Goal: Task Accomplishment & Management: Complete application form

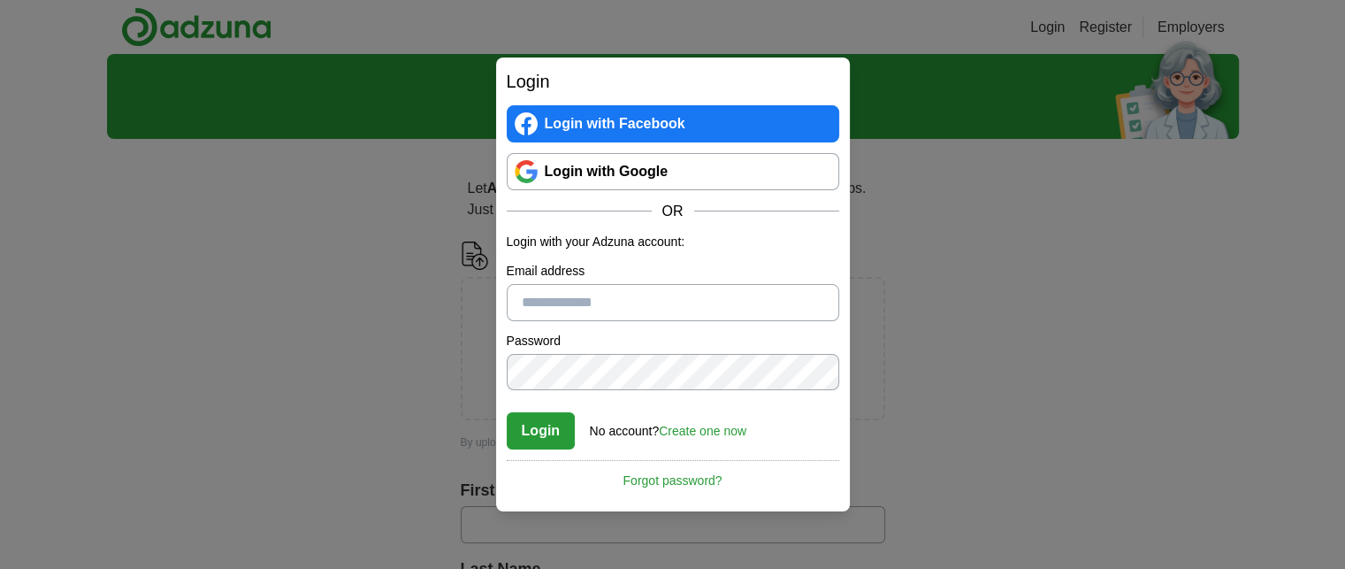
click at [609, 165] on link "Login with Google" at bounding box center [673, 171] width 333 height 37
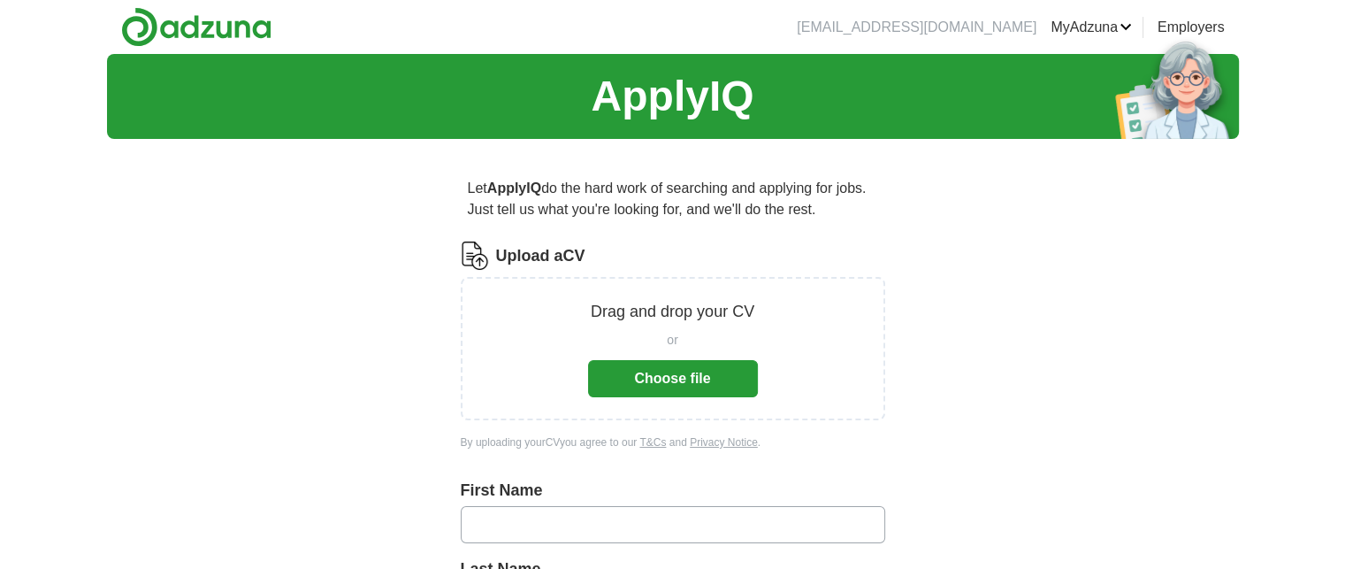
click at [704, 380] on button "Choose file" at bounding box center [673, 378] width 170 height 37
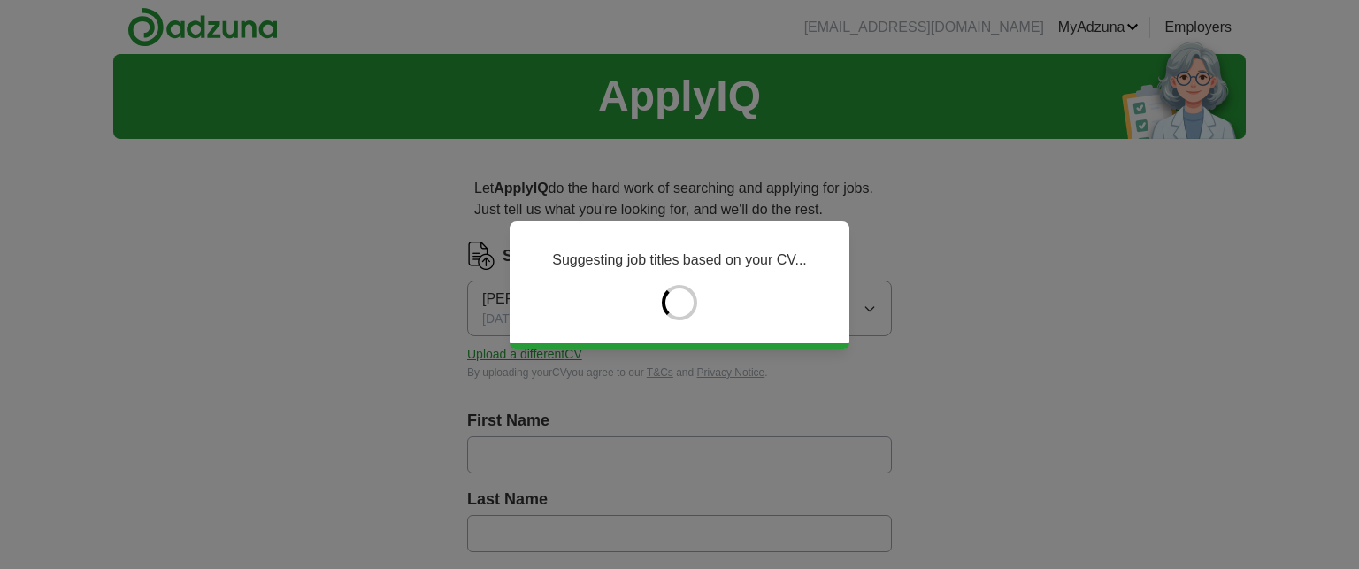
type input "*******"
type input "****"
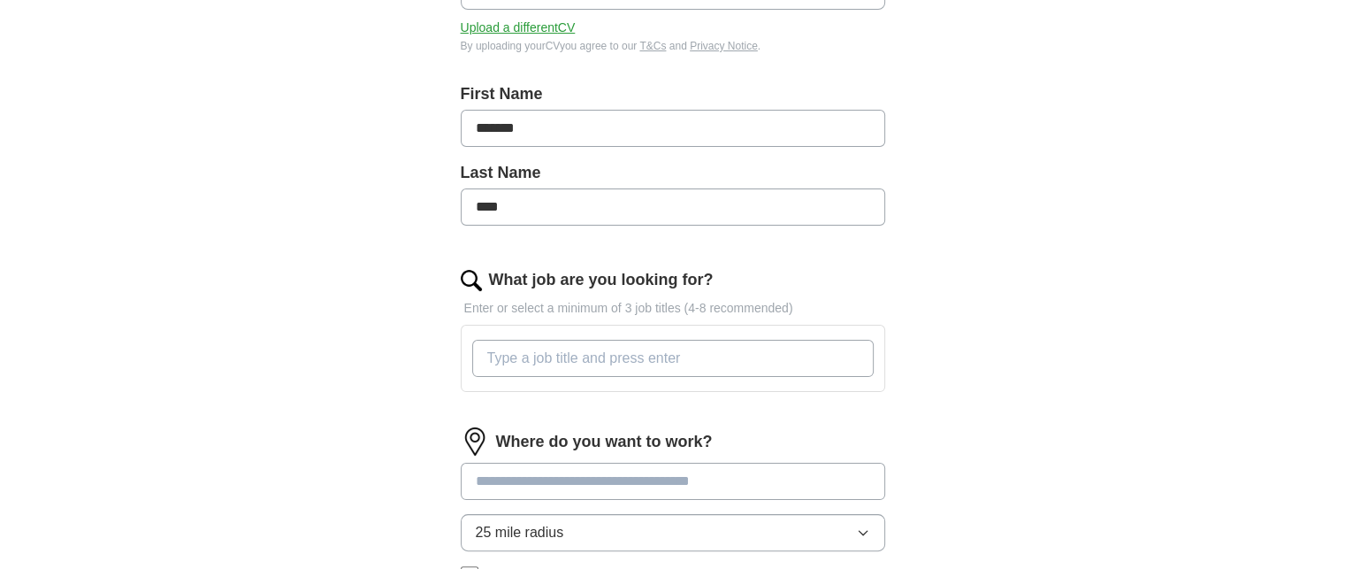
scroll to position [354, 0]
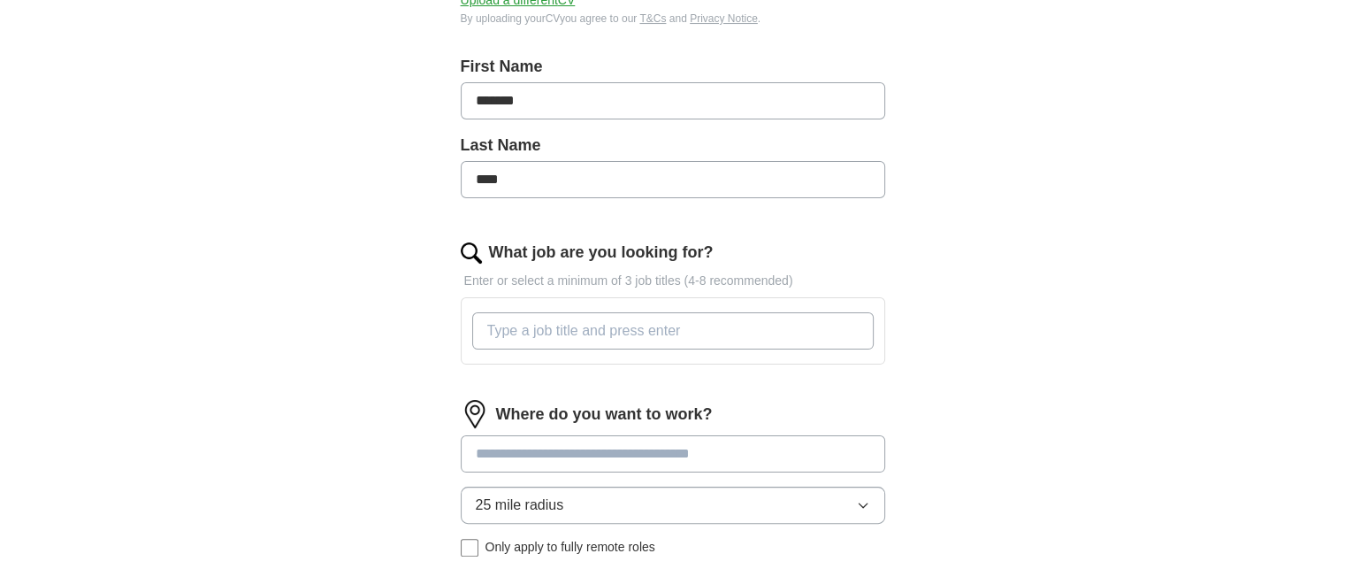
click at [670, 335] on input "What job are you looking for?" at bounding box center [673, 330] width 402 height 37
type input "IT Manager"
click at [666, 453] on div at bounding box center [673, 453] width 425 height 37
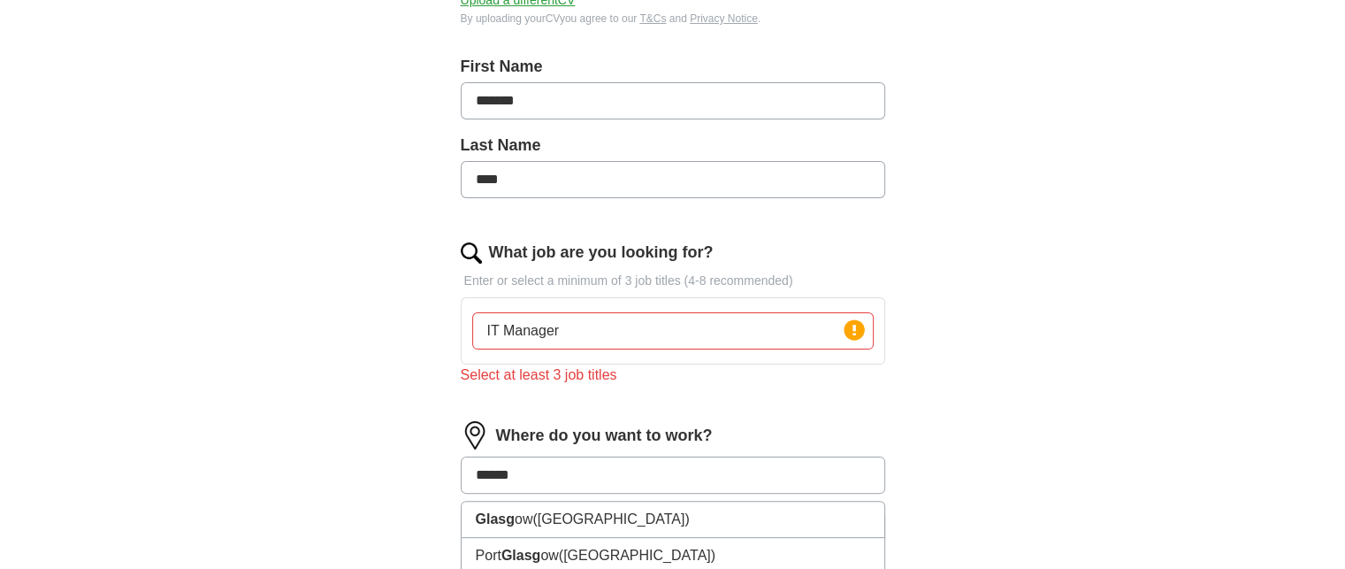
type input "*******"
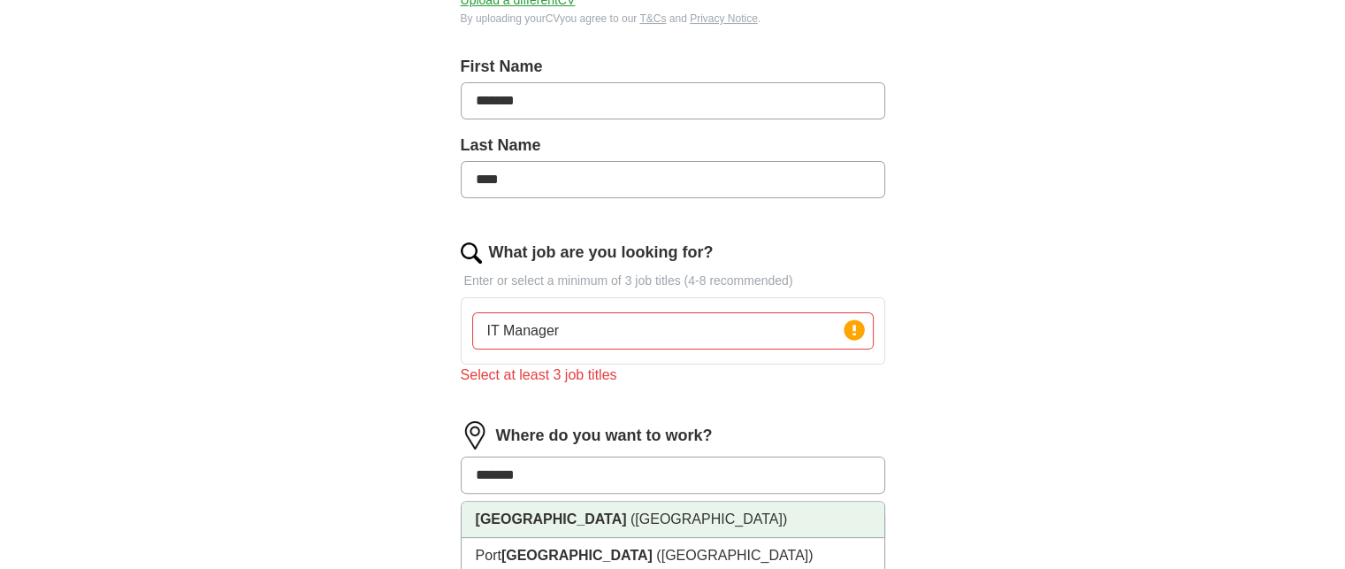
click at [631, 515] on span "([GEOGRAPHIC_DATA])" at bounding box center [709, 518] width 157 height 15
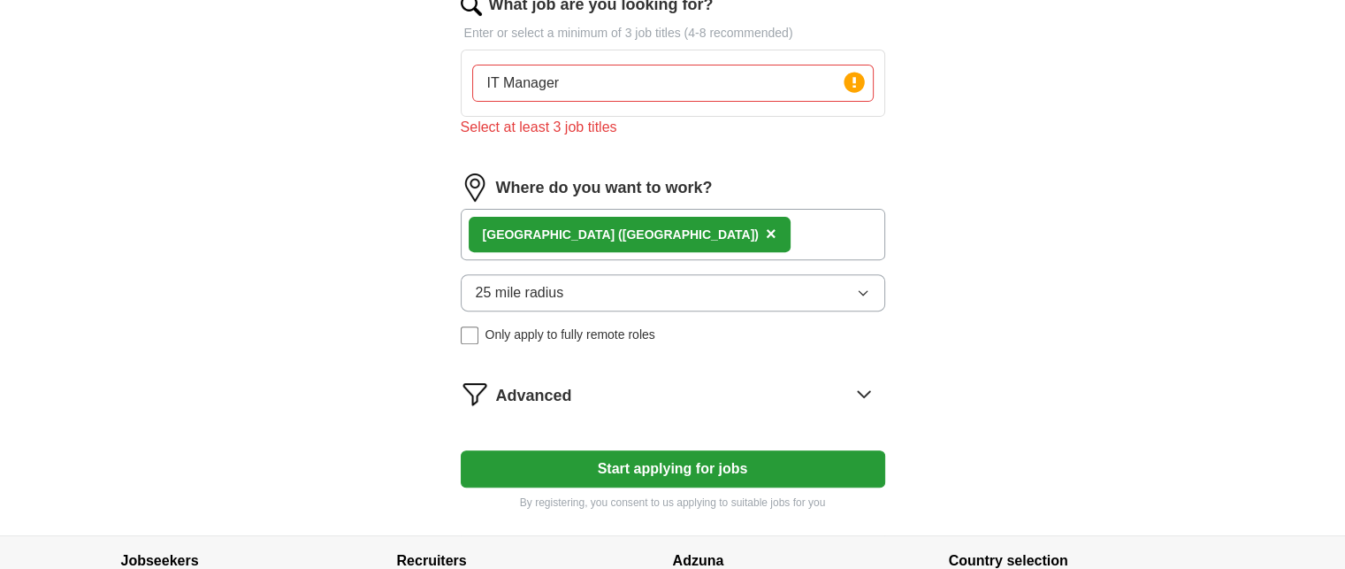
scroll to position [609, 0]
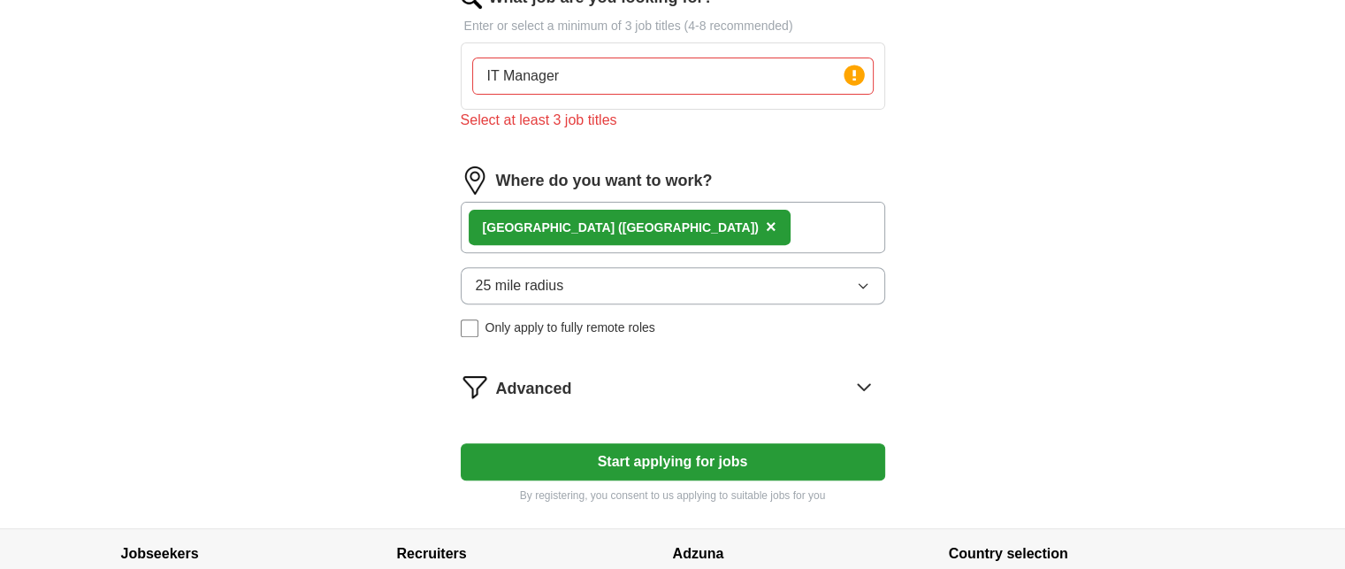
click at [813, 466] on button "Start applying for jobs" at bounding box center [673, 461] width 425 height 37
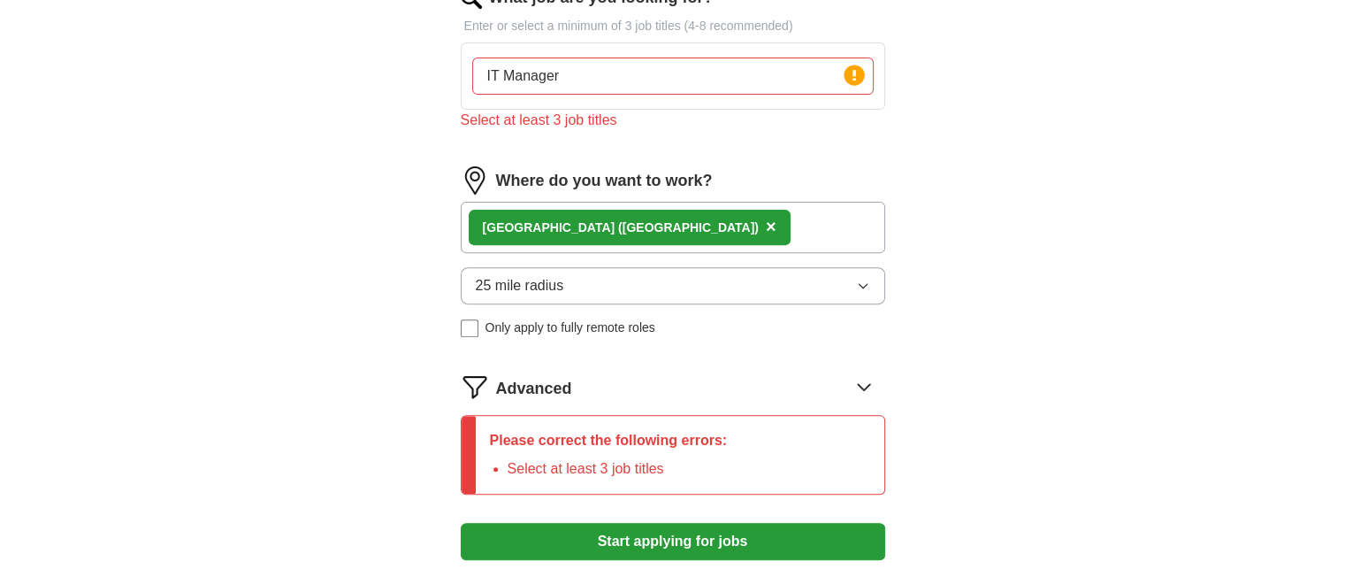
click at [769, 77] on input "IT Manager" at bounding box center [673, 75] width 402 height 37
click at [849, 77] on circle at bounding box center [854, 75] width 20 height 20
drag, startPoint x: 849, startPoint y: 77, endPoint x: 807, endPoint y: 79, distance: 42.5
click at [807, 79] on div "IT Manager Press return to add title" at bounding box center [673, 75] width 402 height 37
click at [807, 79] on input "IT Manager" at bounding box center [673, 75] width 402 height 37
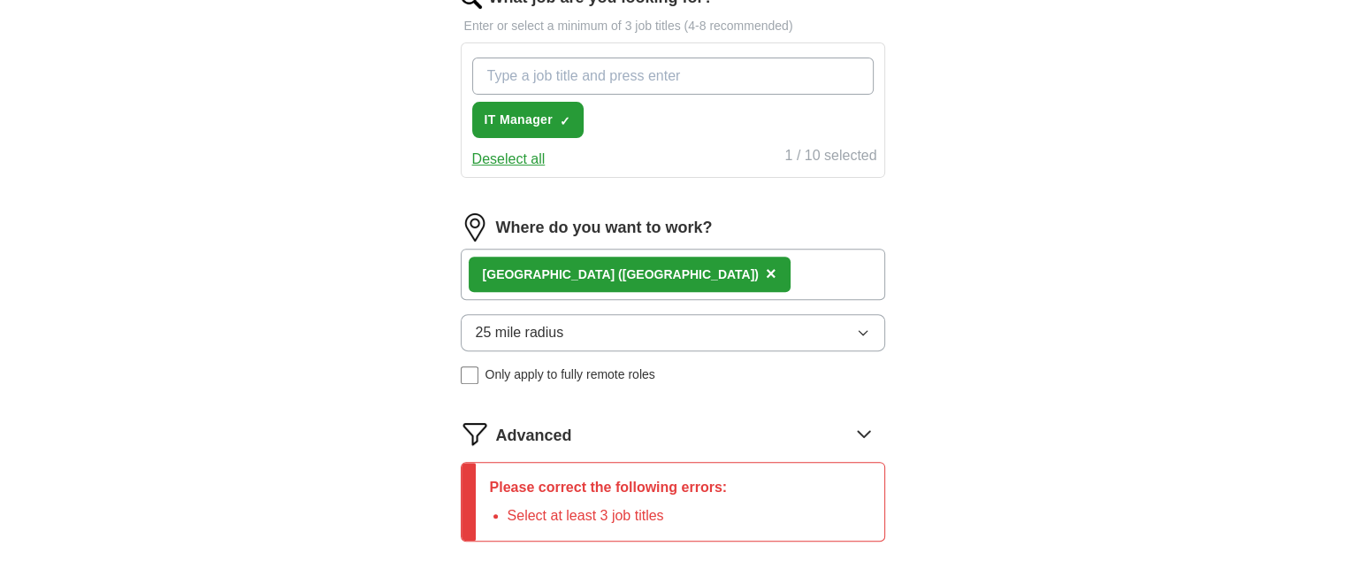
click at [632, 77] on input "What job are you looking for?" at bounding box center [673, 75] width 402 height 37
type input "IT Project Manager"
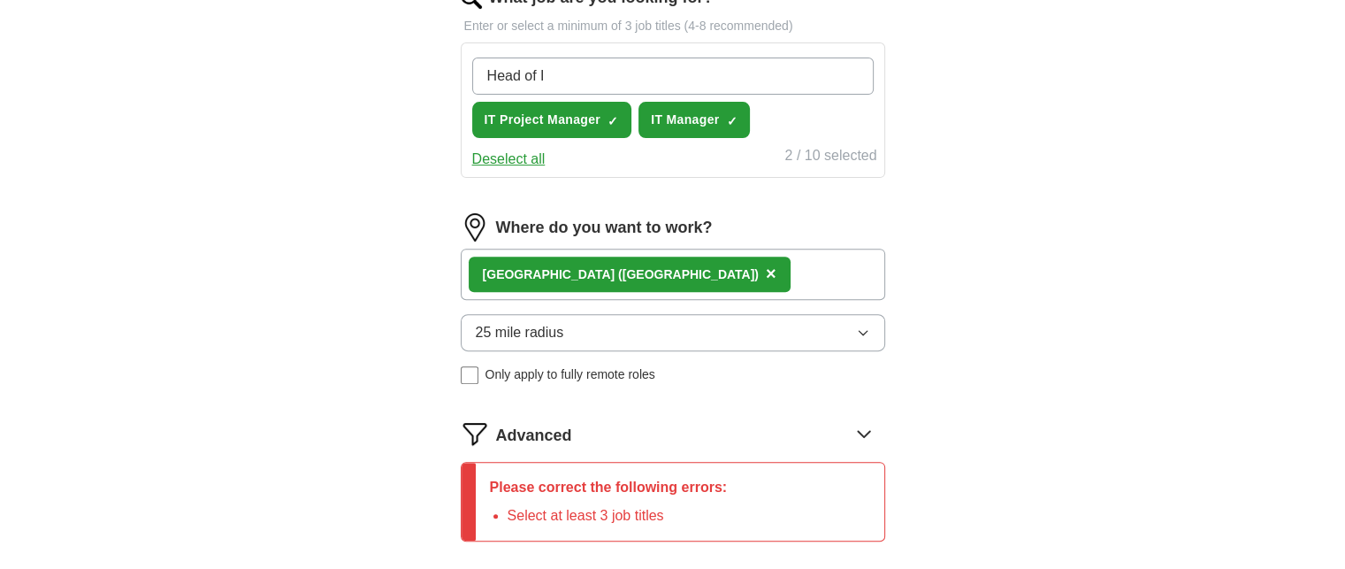
type input "Head of IT"
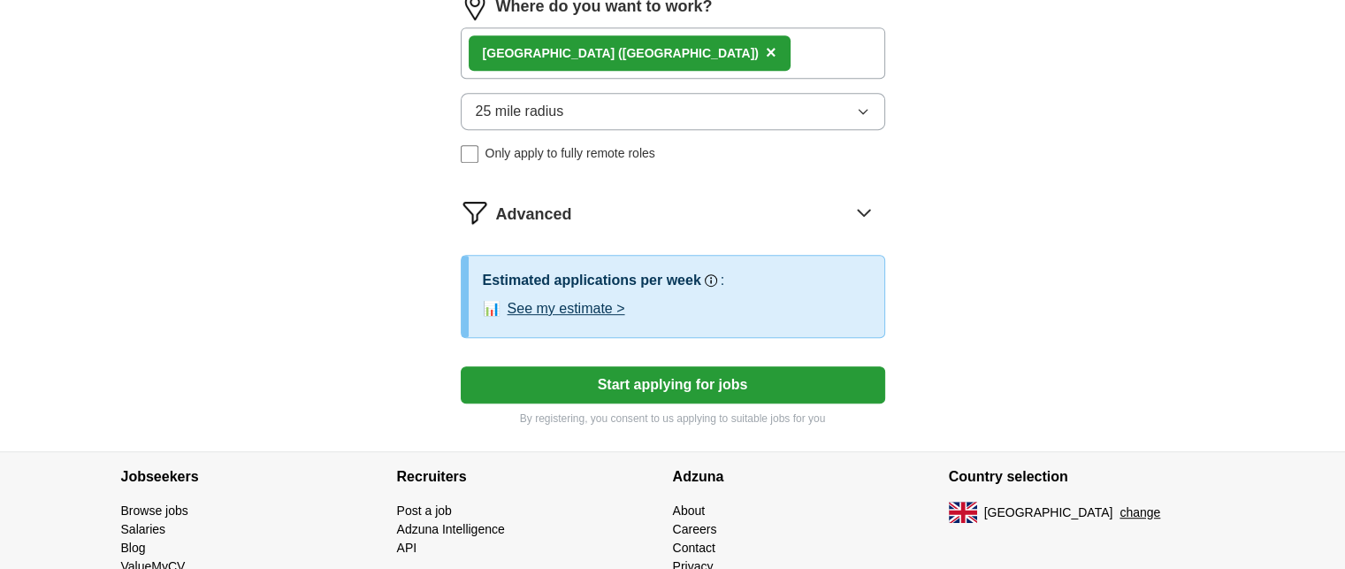
scroll to position [833, 0]
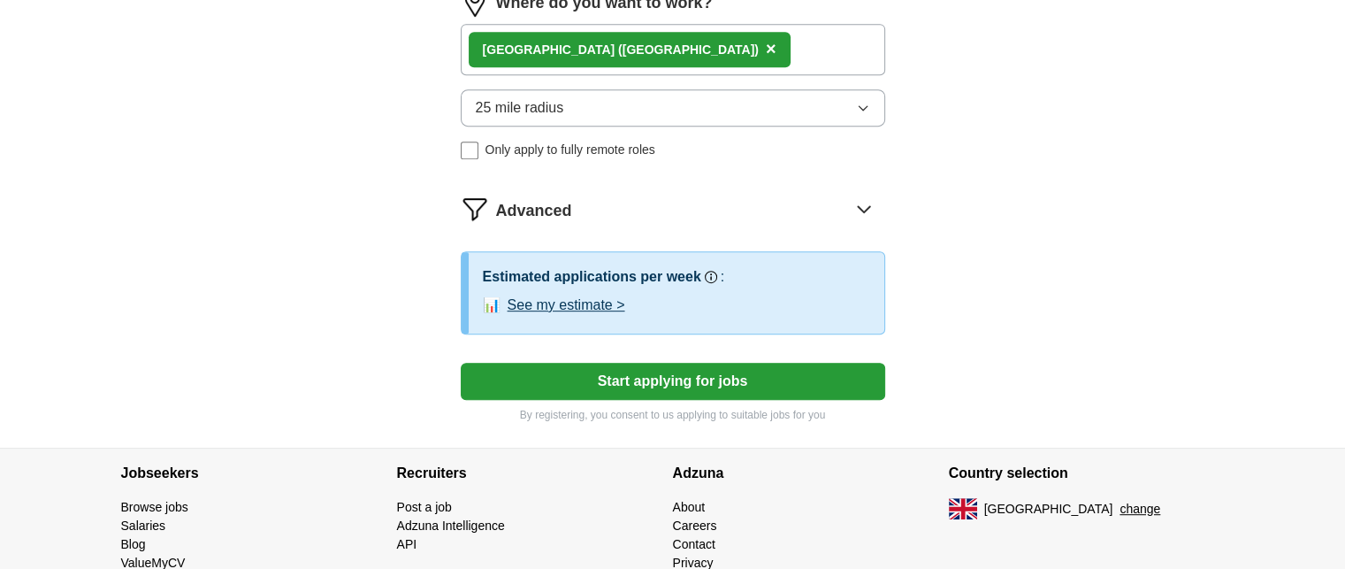
click at [754, 377] on button "Start applying for jobs" at bounding box center [673, 381] width 425 height 37
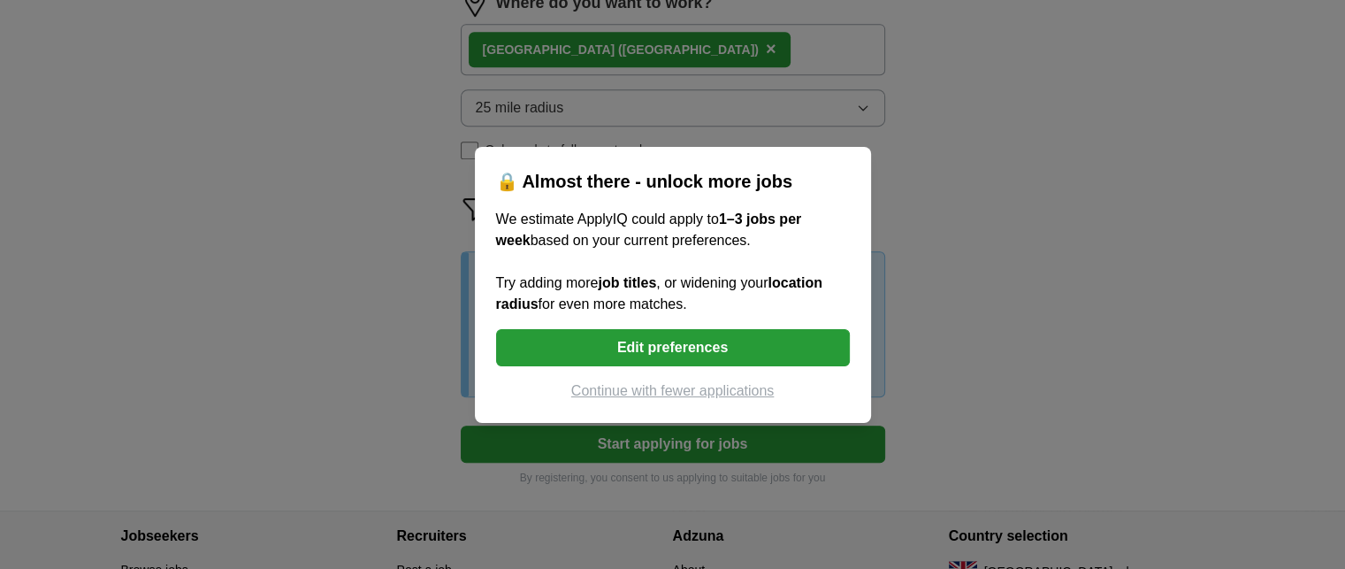
click at [686, 348] on button "Edit preferences" at bounding box center [673, 347] width 354 height 37
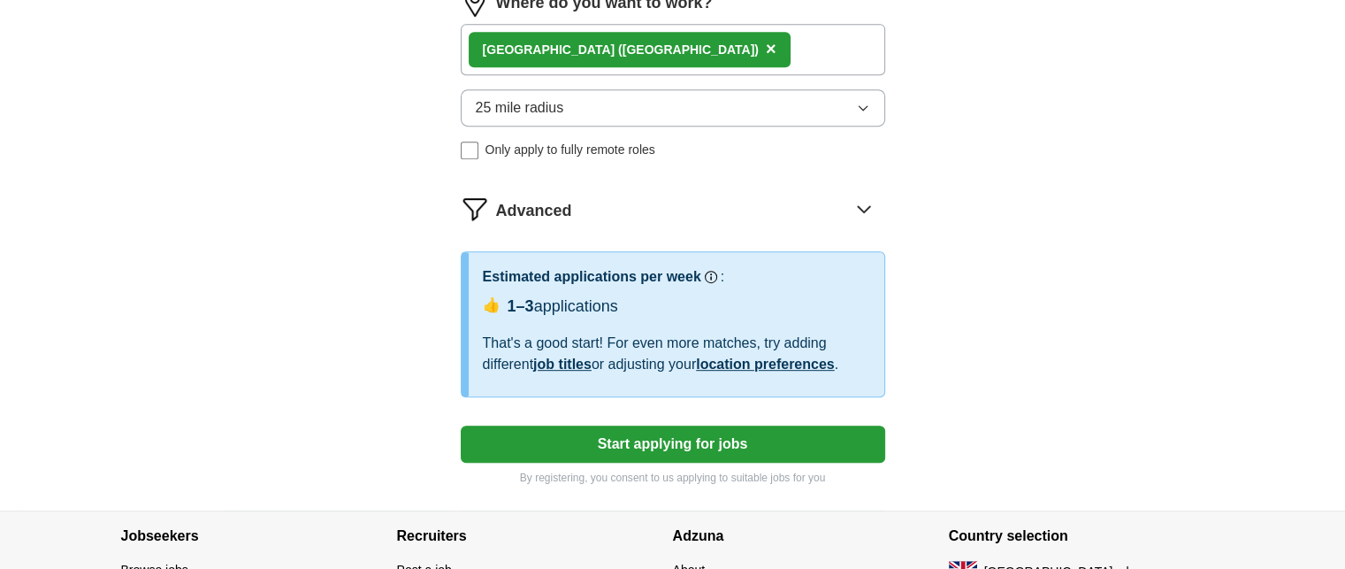
click at [867, 107] on icon "button" at bounding box center [863, 108] width 14 height 14
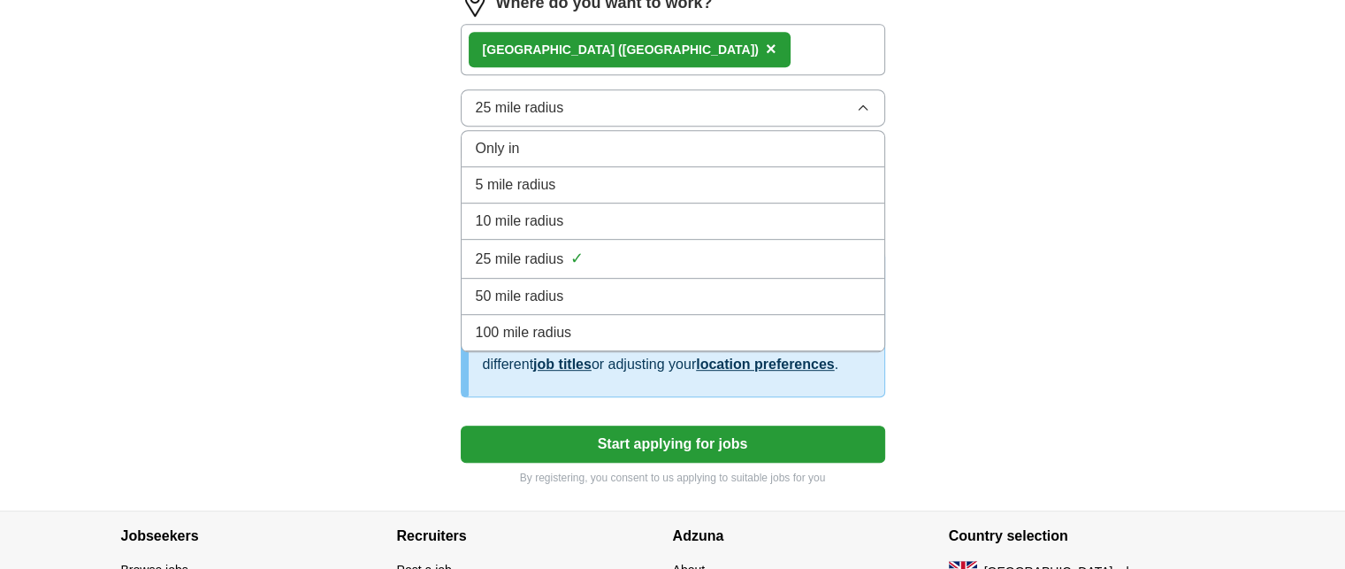
click at [606, 332] on div "100 mile radius" at bounding box center [673, 332] width 394 height 21
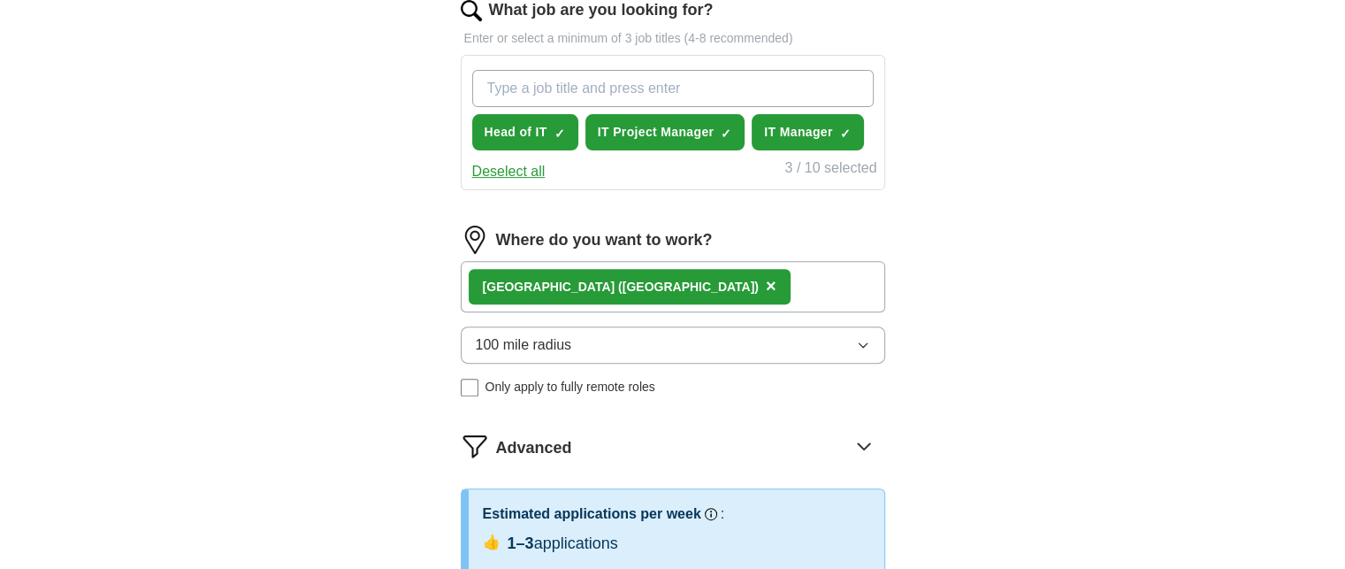
scroll to position [594, 0]
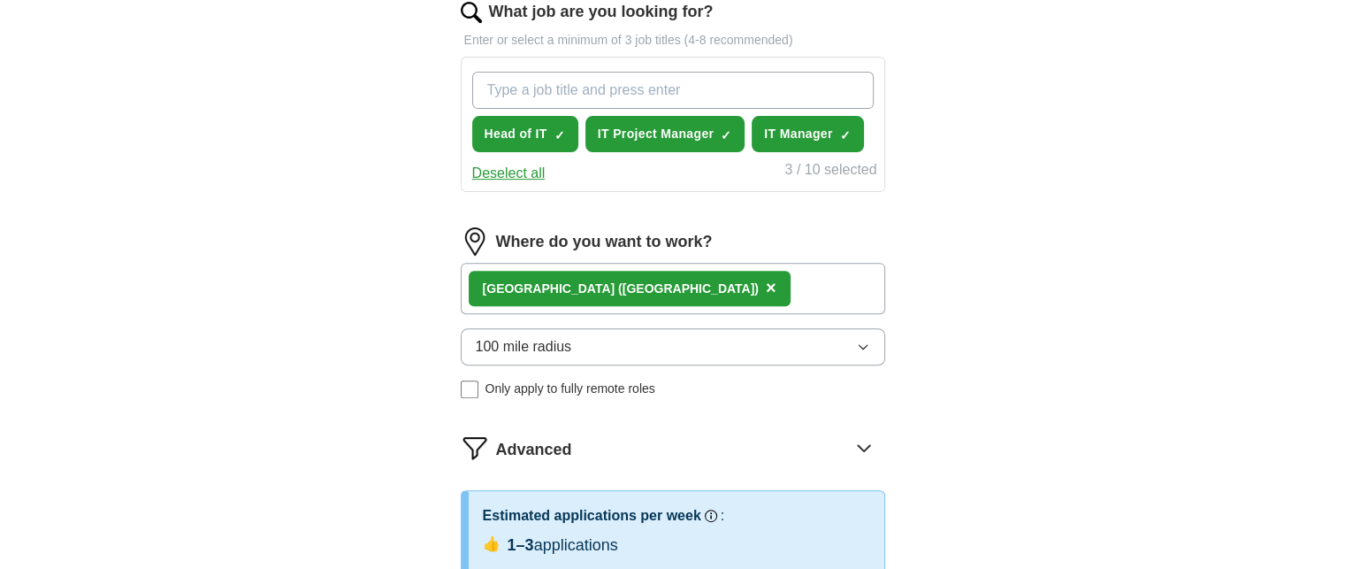
click at [616, 88] on input "What job are you looking for?" at bounding box center [673, 90] width 402 height 37
type input "I"
type input "Project Manager"
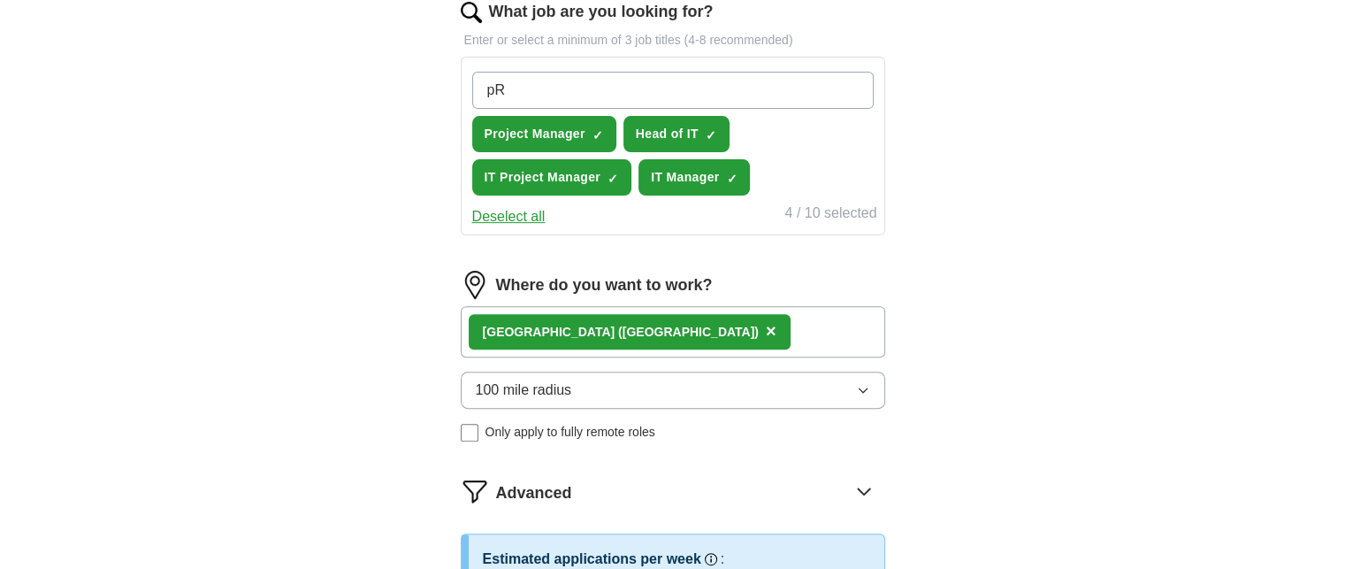
type input "p"
type input "Program Manager"
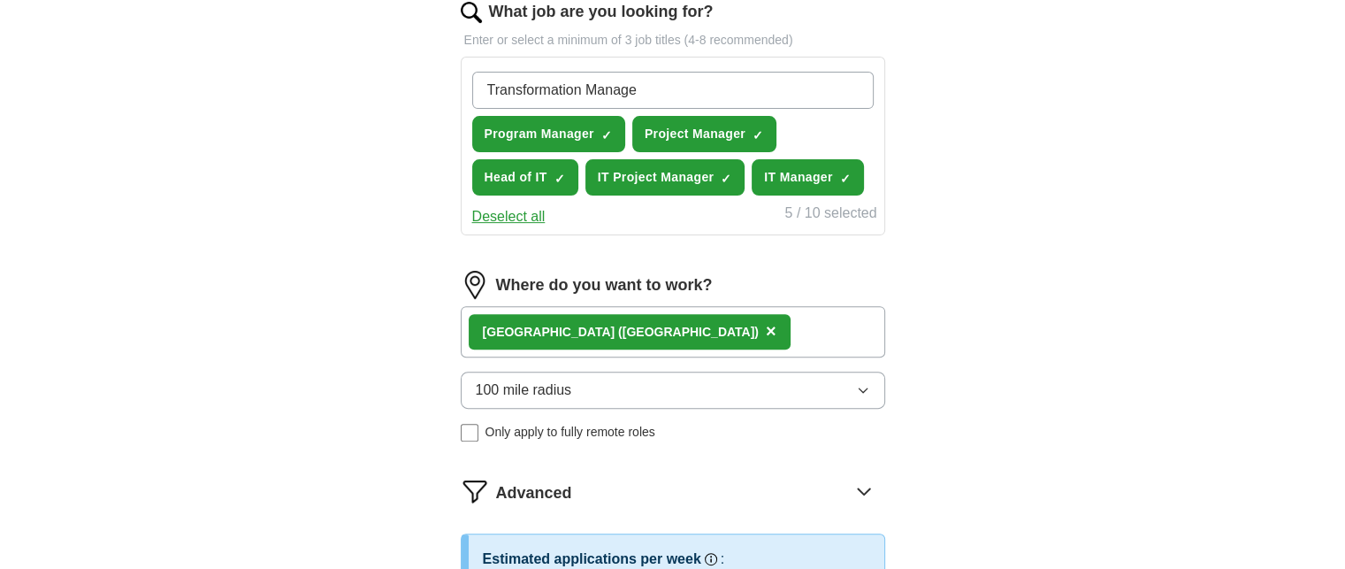
type input "Transformation Manager"
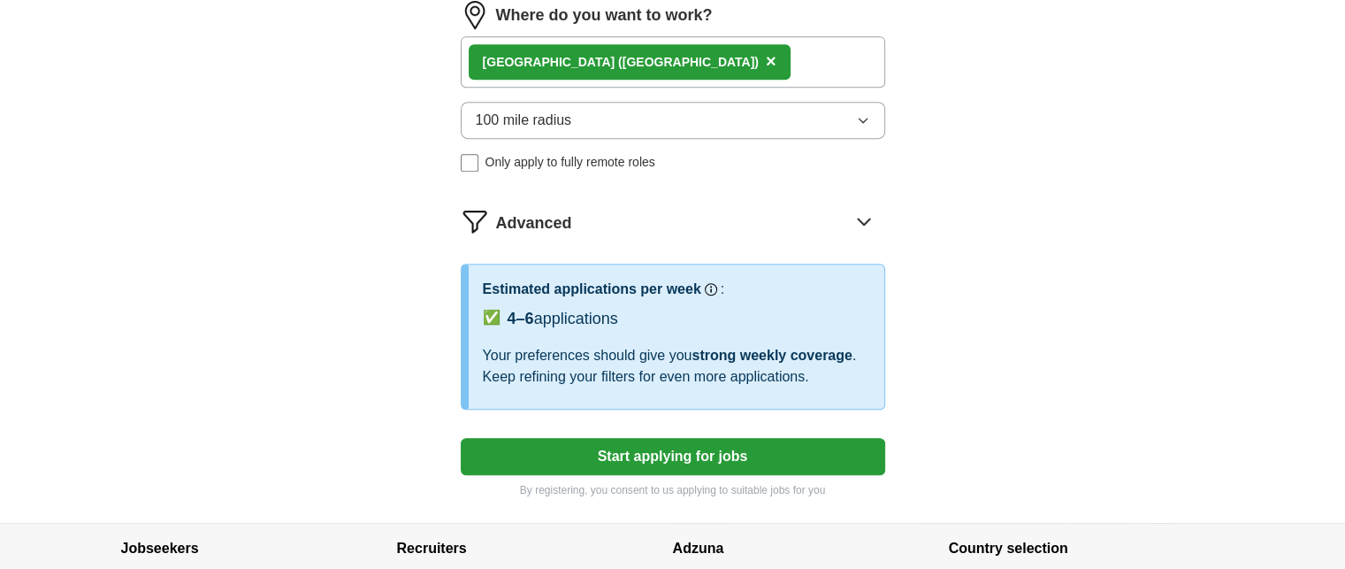
scroll to position [912, 0]
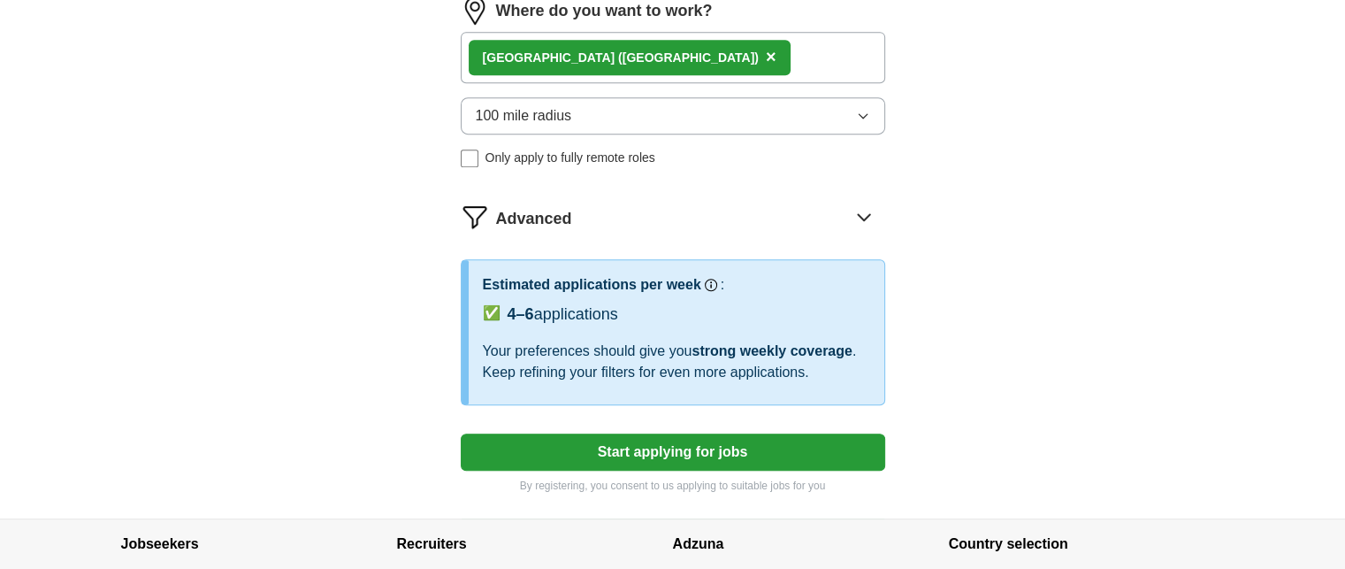
click at [814, 437] on button "Start applying for jobs" at bounding box center [673, 451] width 425 height 37
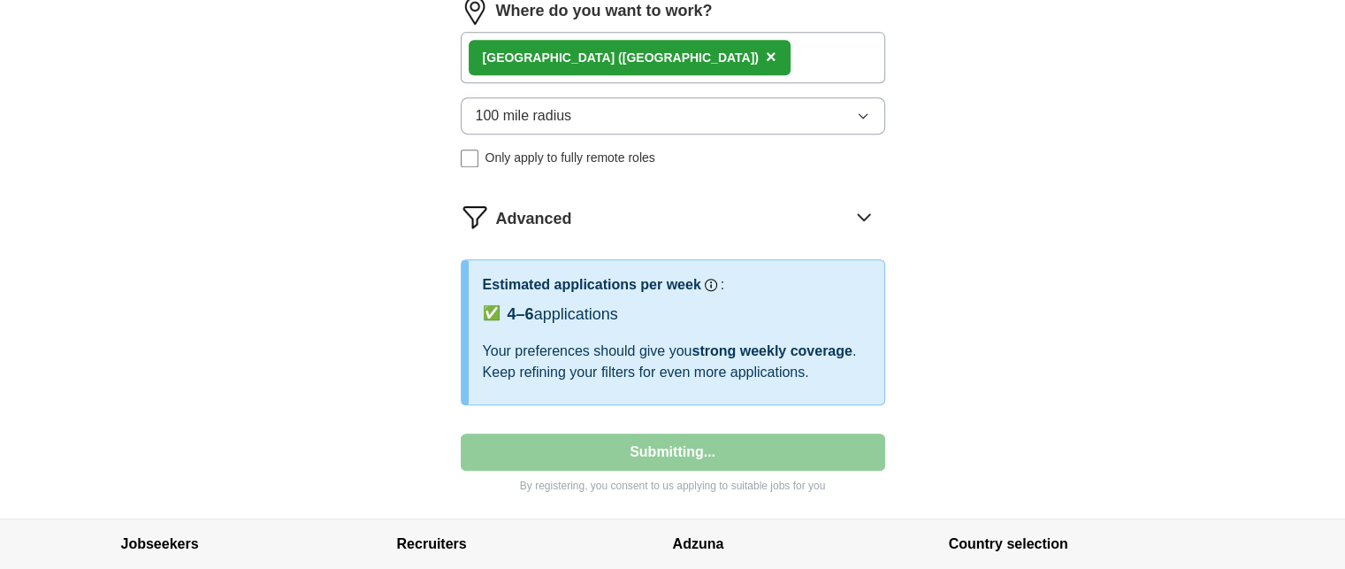
select select "**"
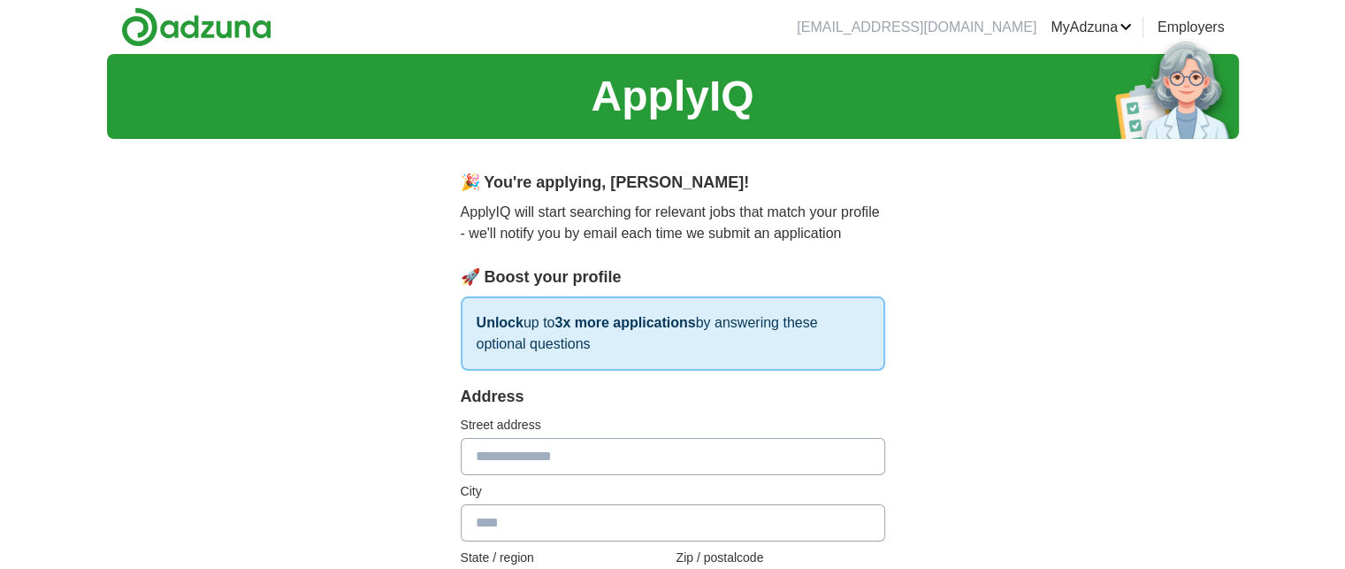
scroll to position [0, 0]
click at [773, 451] on input "text" at bounding box center [673, 456] width 425 height 37
type input "**********"
type input "*****"
type input "*******"
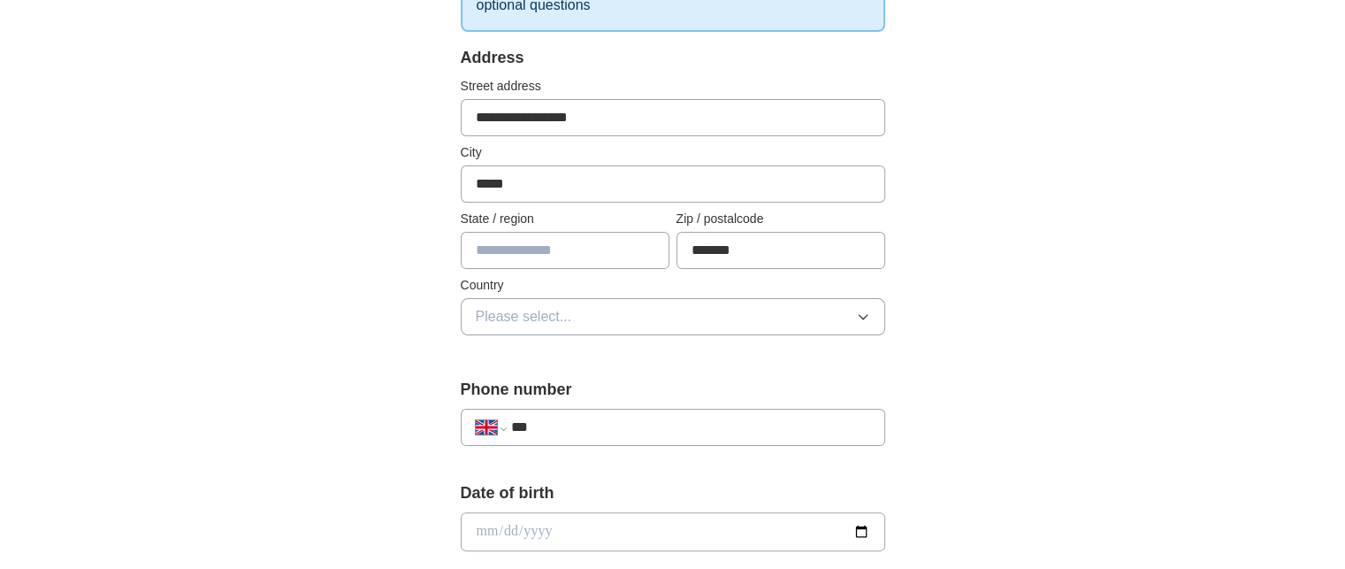
scroll to position [346, 0]
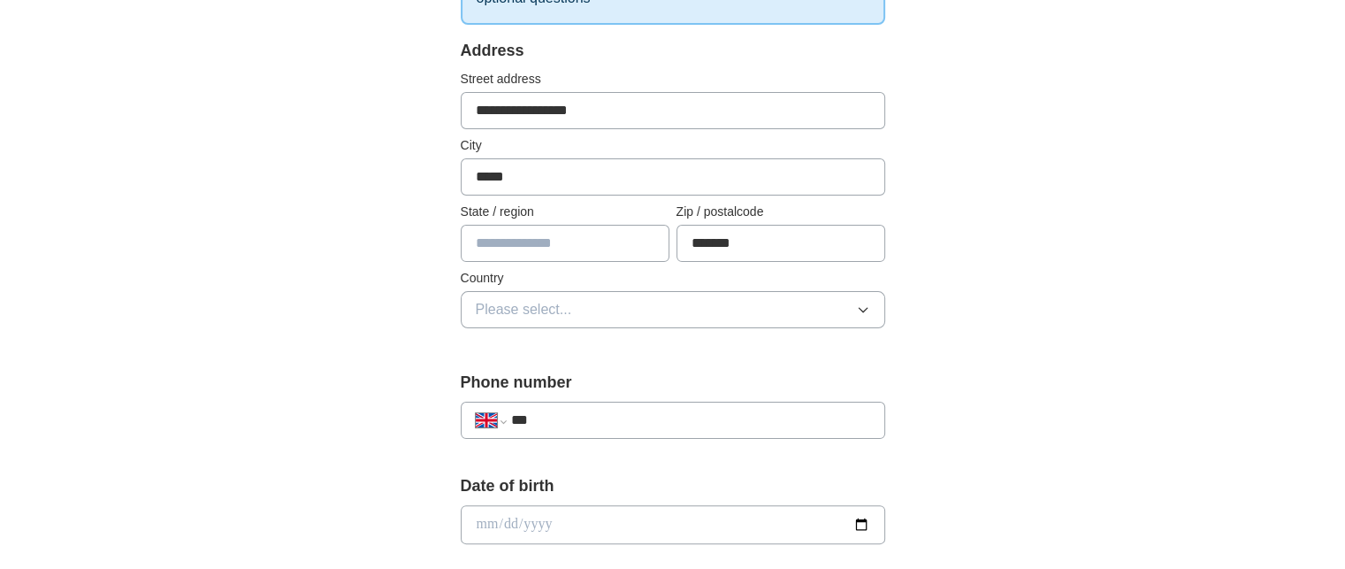
click at [609, 248] on input "text" at bounding box center [565, 243] width 209 height 37
type input "*******"
click at [606, 307] on button "Please select..." at bounding box center [673, 309] width 425 height 37
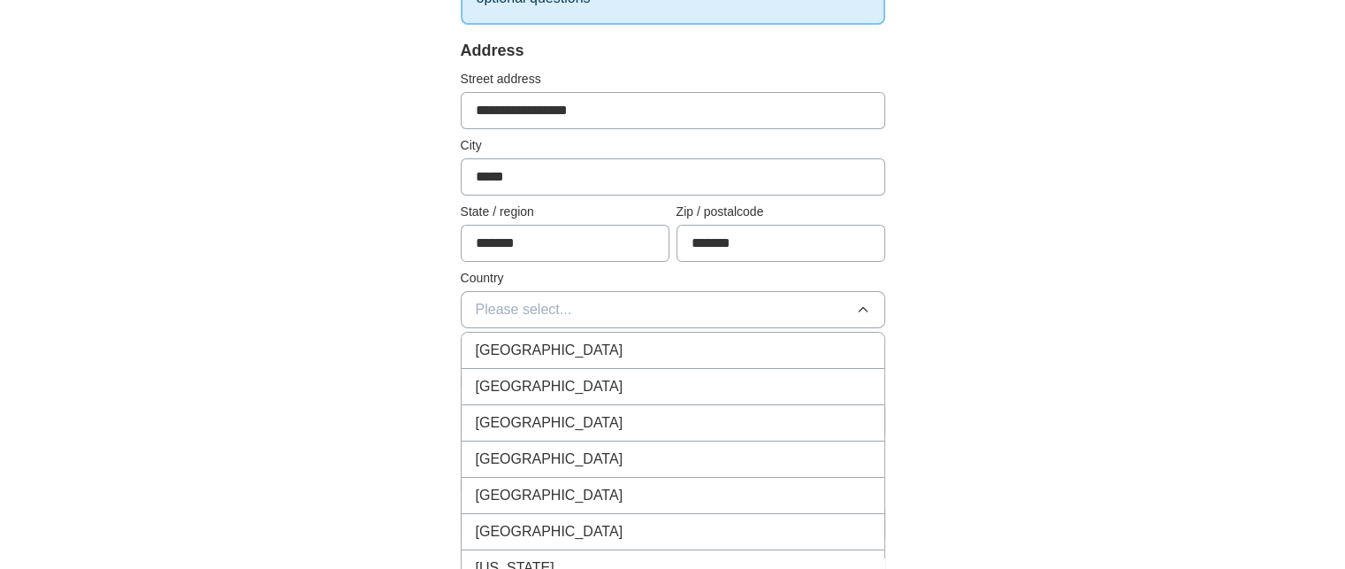
click at [601, 346] on div "[GEOGRAPHIC_DATA]" at bounding box center [673, 350] width 394 height 21
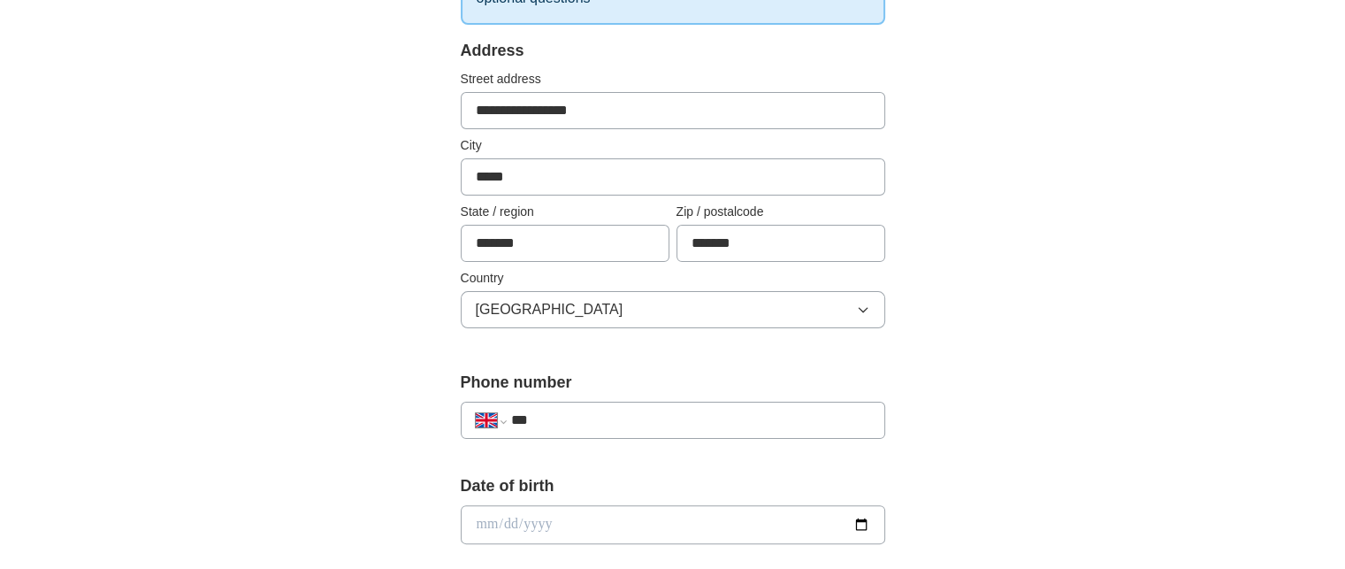
click at [601, 416] on input "***" at bounding box center [689, 420] width 359 height 21
type input "**********"
click at [630, 524] on input "date" at bounding box center [673, 524] width 425 height 39
type input "**********"
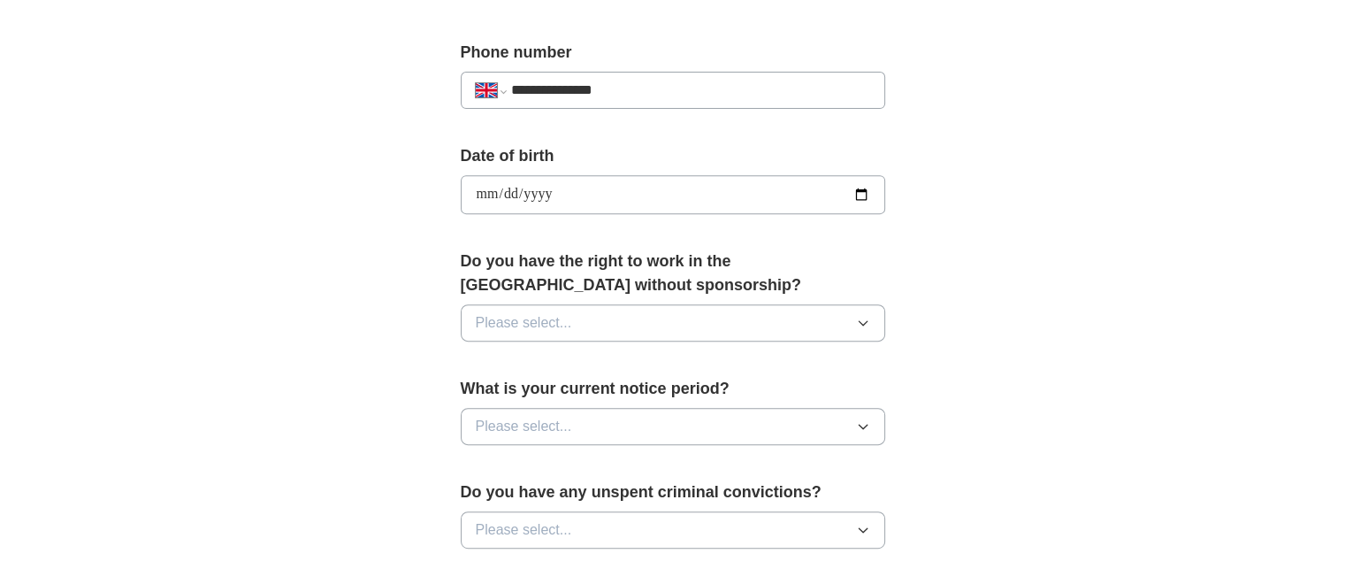
scroll to position [793, 0]
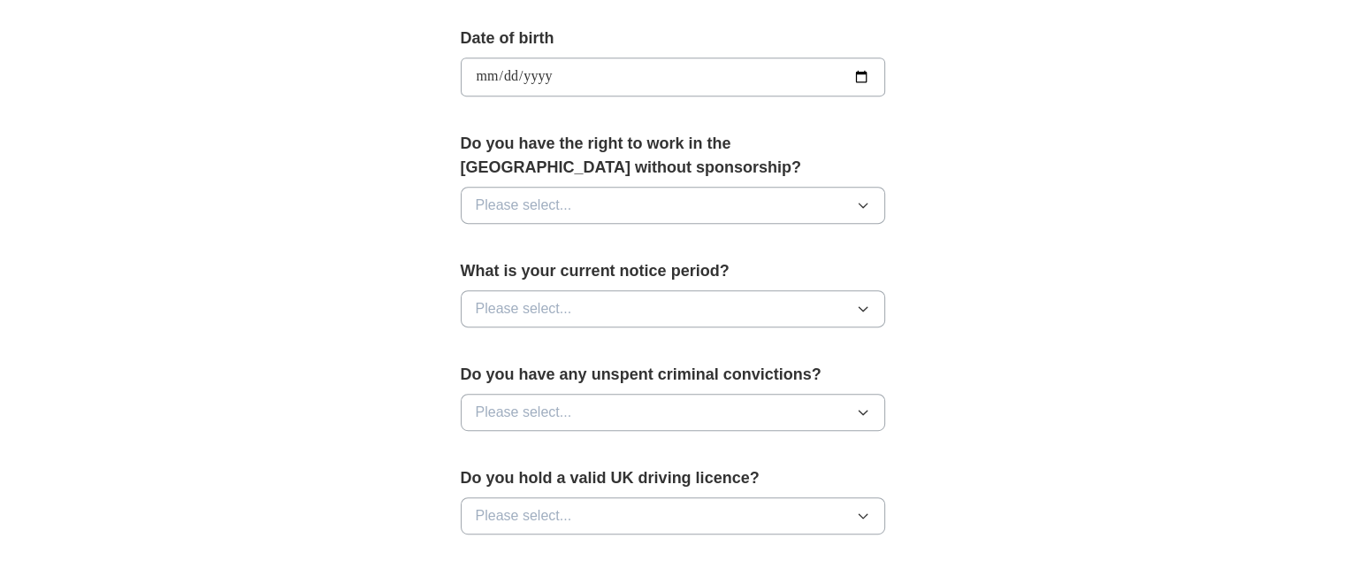
click at [863, 199] on icon "button" at bounding box center [863, 205] width 14 height 14
click at [537, 243] on div "Yes" at bounding box center [673, 245] width 394 height 21
click at [867, 302] on icon "button" at bounding box center [863, 309] width 14 height 14
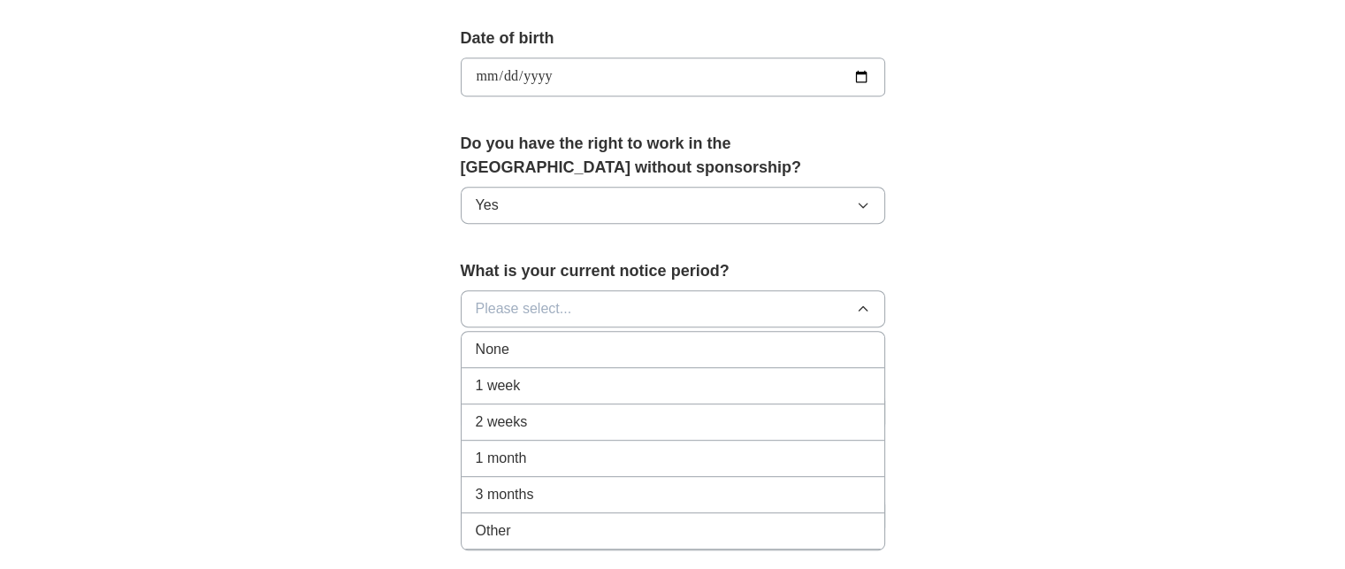
click at [672, 343] on div "None" at bounding box center [673, 349] width 394 height 21
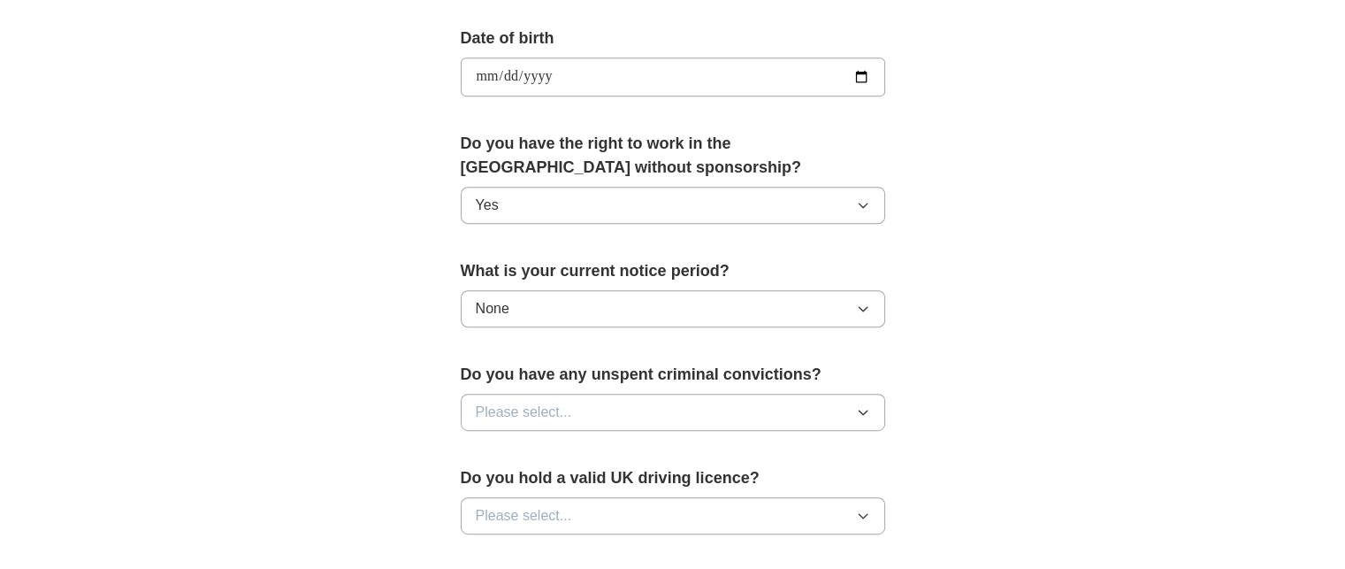
click at [863, 405] on icon "button" at bounding box center [863, 412] width 14 height 14
click at [685, 487] on div "No" at bounding box center [673, 489] width 394 height 21
click at [859, 514] on icon "button" at bounding box center [863, 516] width 8 height 4
click at [580, 546] on div "Yes" at bounding box center [673, 556] width 394 height 21
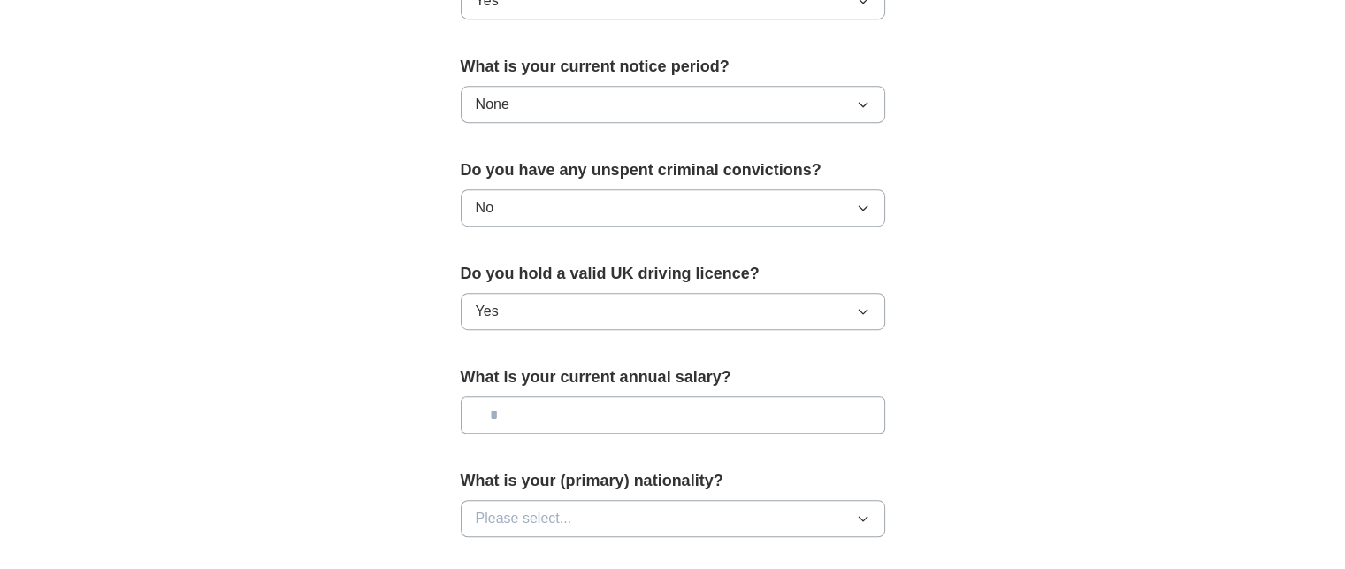
scroll to position [1023, 0]
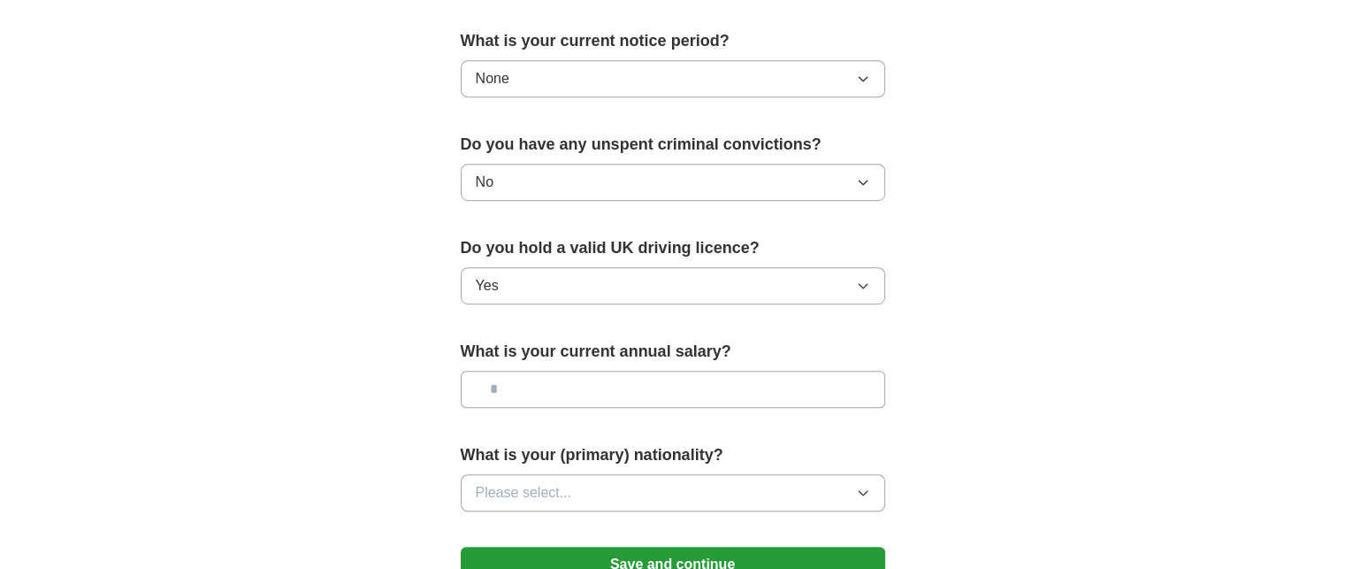
click at [866, 387] on input "text" at bounding box center [673, 389] width 425 height 37
type input "*******"
click at [736, 492] on button "Please select..." at bounding box center [673, 492] width 425 height 37
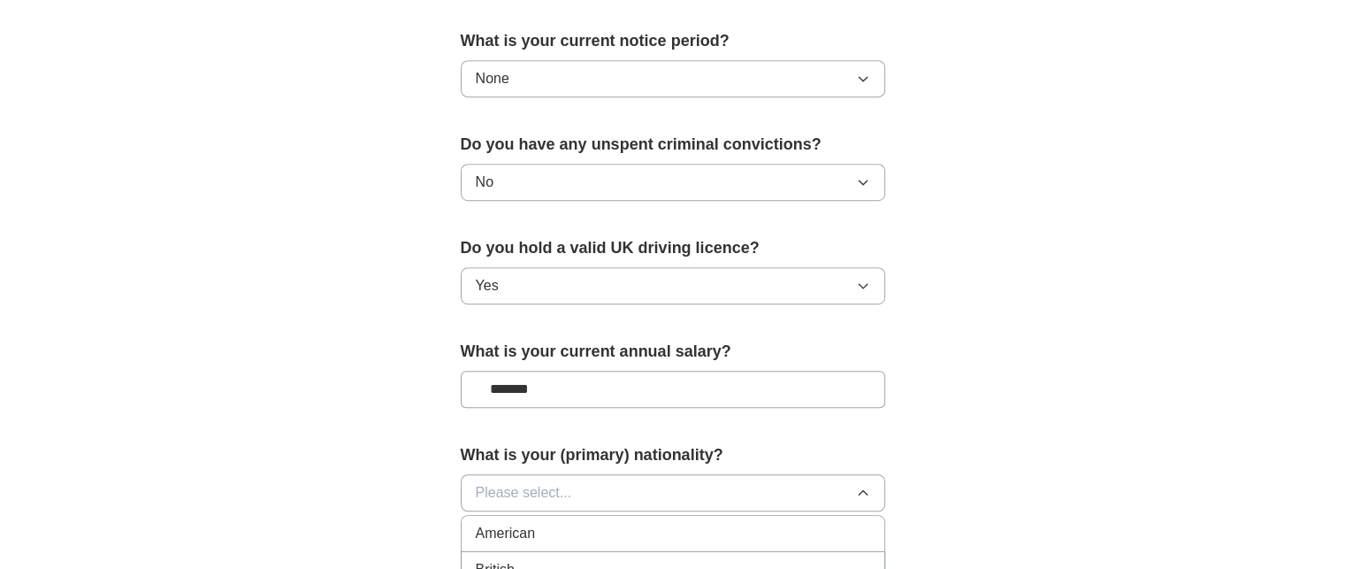
click at [736, 559] on div "British" at bounding box center [673, 569] width 394 height 21
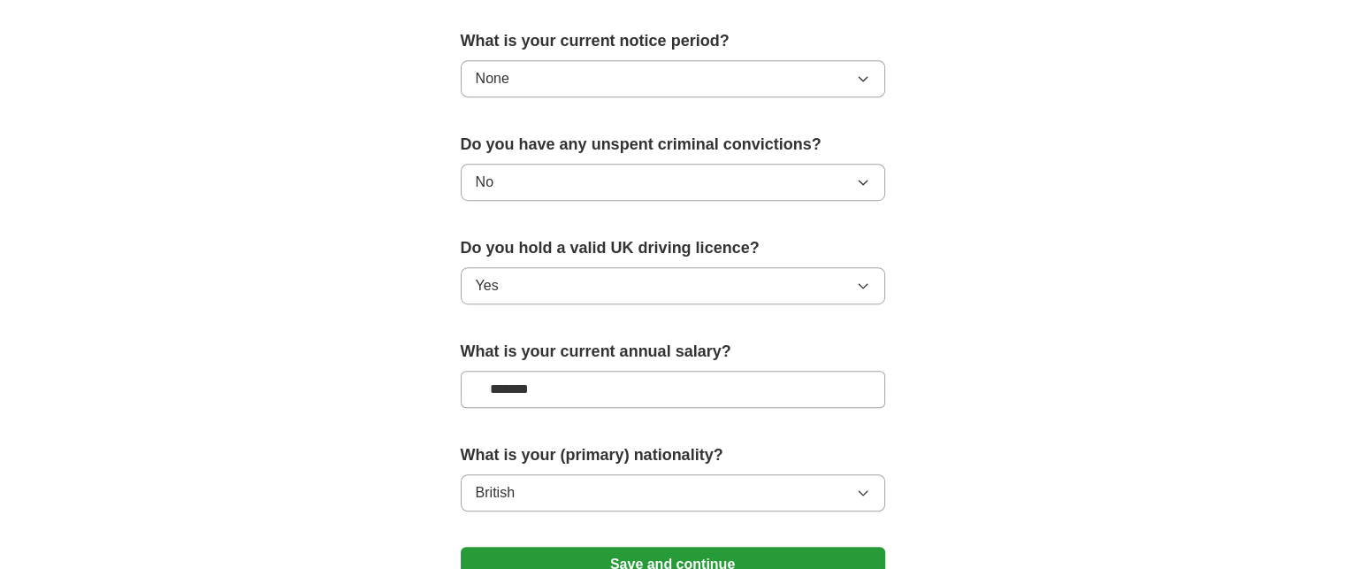
click at [833, 560] on button "Save and continue" at bounding box center [673, 564] width 425 height 35
